Goal: Information Seeking & Learning: Check status

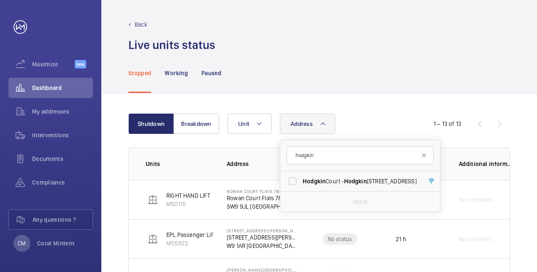
scroll to position [84, 0]
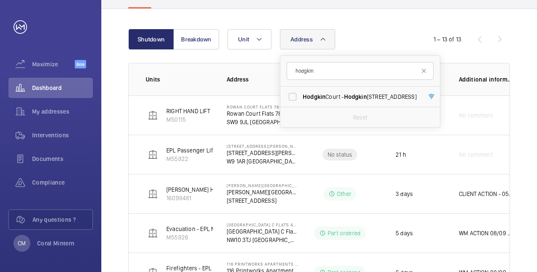
click at [295, 65] on input "hodgkin" at bounding box center [360, 71] width 147 height 18
type input "printworks"
click at [357, 100] on span "116 Printworks Apartments Flats 1-65 - High Risk Building - 116 Printworks Apar…" at bounding box center [361, 96] width 116 height 8
click at [301, 100] on input "116 Printworks Apartments Flats 1-65 - High Risk Building - 116 Printworks Apar…" at bounding box center [292, 96] width 17 height 17
checkbox input "true"
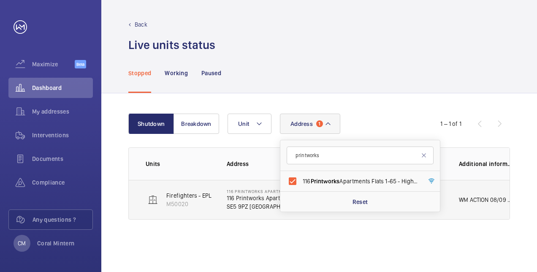
click at [467, 206] on td "WM ACTION 08/09 - Technical on site [DATE] with switches 04.09 - Part on order …" at bounding box center [487, 200] width 84 height 40
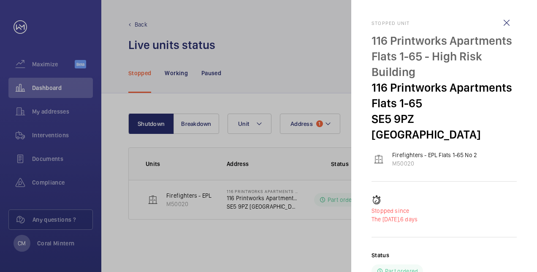
scroll to position [84, 0]
